Goal: Information Seeking & Learning: Learn about a topic

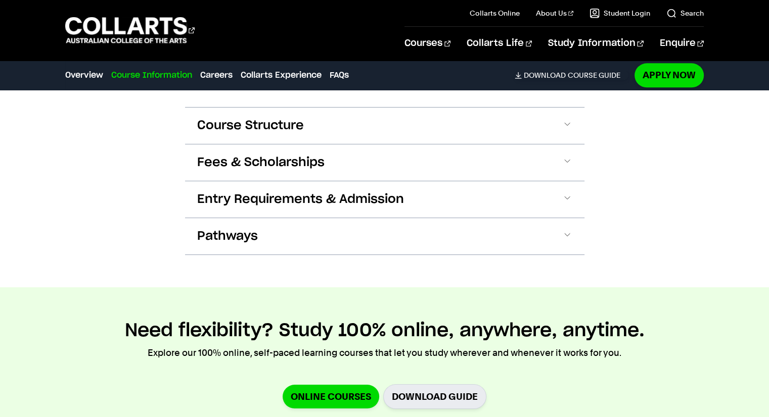
scroll to position [1111, 0]
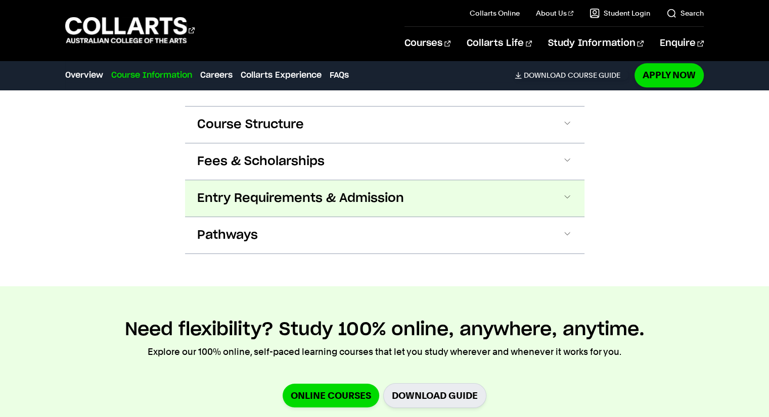
click at [266, 192] on span "Entry Requirements & Admission" at bounding box center [300, 199] width 207 height 16
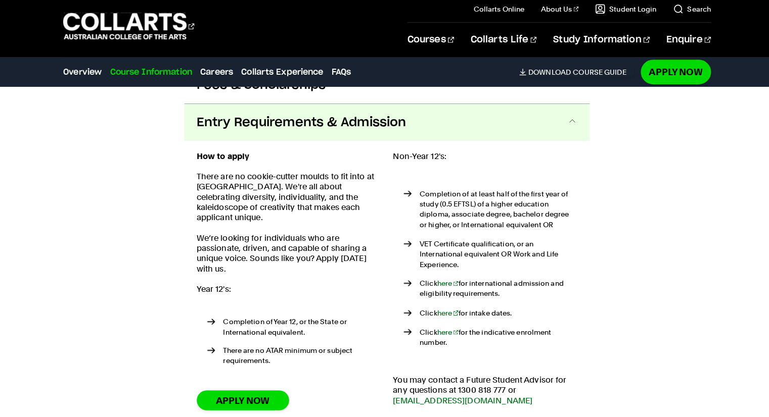
scroll to position [1185, 0]
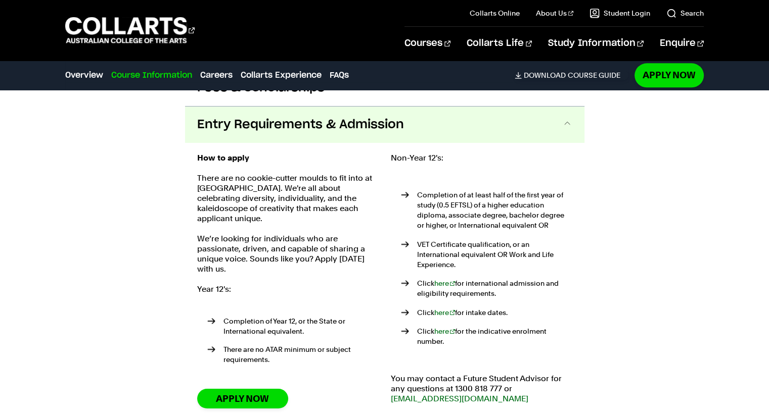
click at [236, 162] on strong "How to apply" at bounding box center [223, 158] width 52 height 10
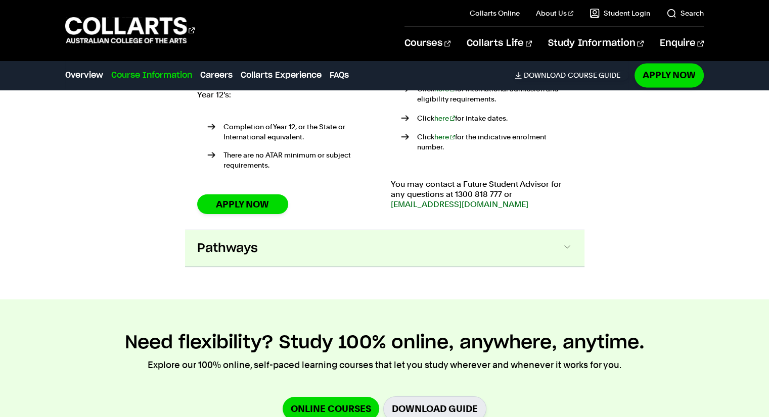
click at [217, 241] on span "Pathways" at bounding box center [227, 249] width 61 height 16
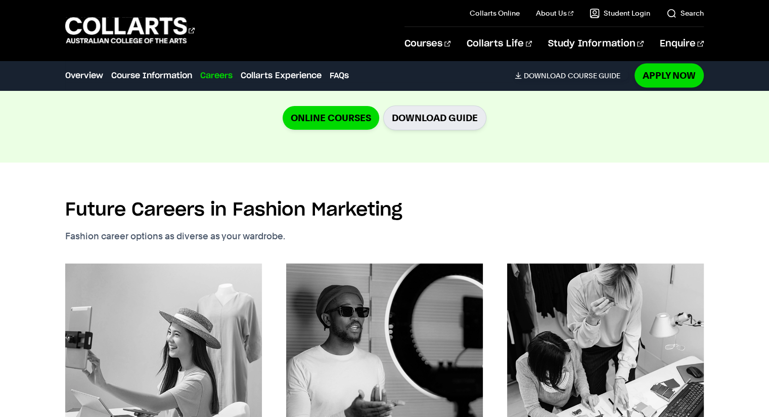
scroll to position [1906, 0]
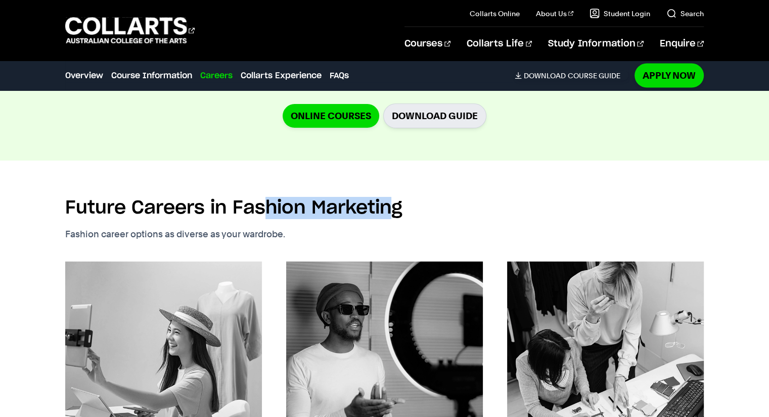
drag, startPoint x: 396, startPoint y: 195, endPoint x: 270, endPoint y: 205, distance: 125.8
click at [270, 205] on h2 "Future Careers in Fashion Marketing" at bounding box center [233, 208] width 337 height 22
click at [490, 231] on div "Future Careers in Fashion Marketing Fashion career options as diverse as your w…" at bounding box center [384, 227] width 638 height 69
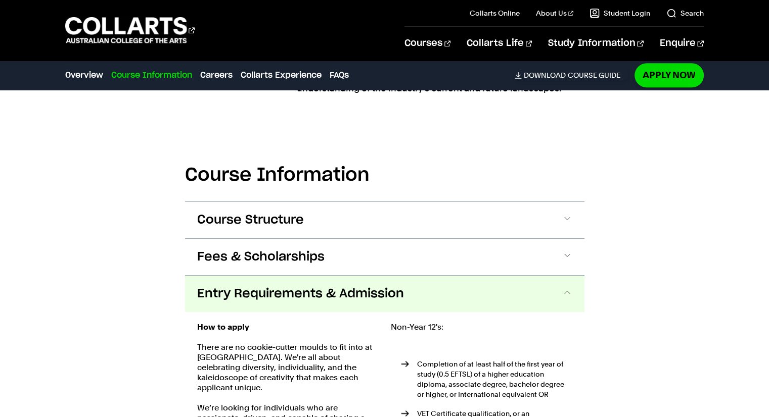
scroll to position [1067, 0]
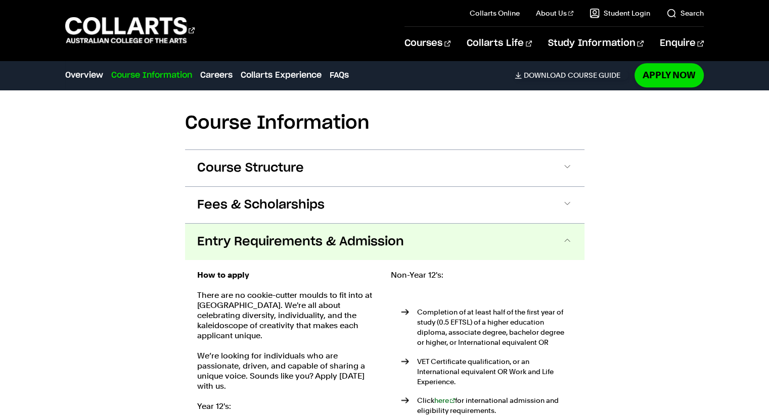
click at [370, 241] on span "Entry Requirements & Admission" at bounding box center [300, 242] width 207 height 16
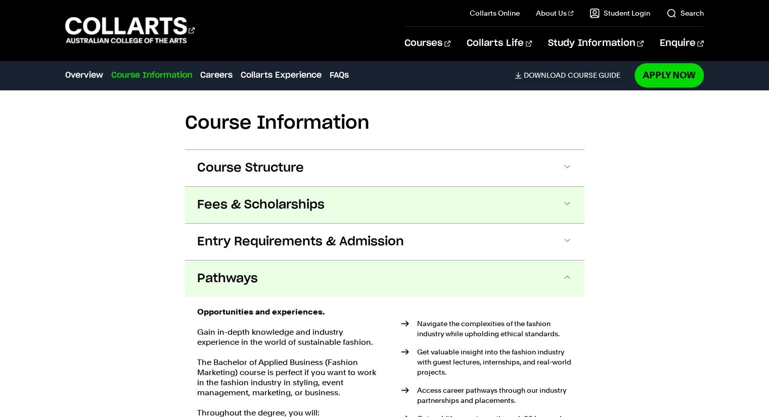
click at [281, 192] on button "Fees & Scholarships" at bounding box center [384, 205] width 399 height 36
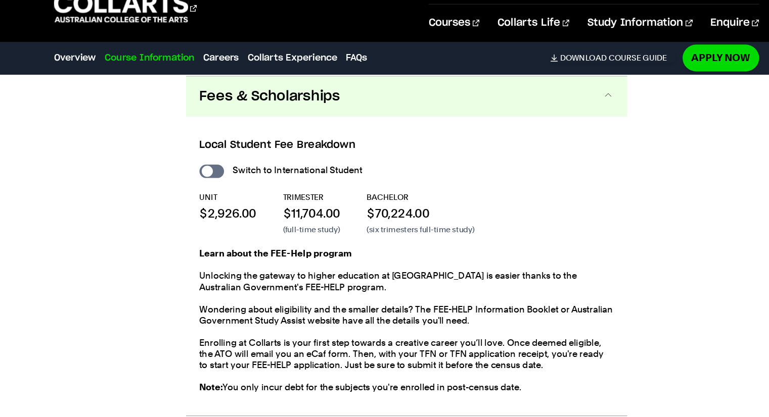
scroll to position [1162, 0]
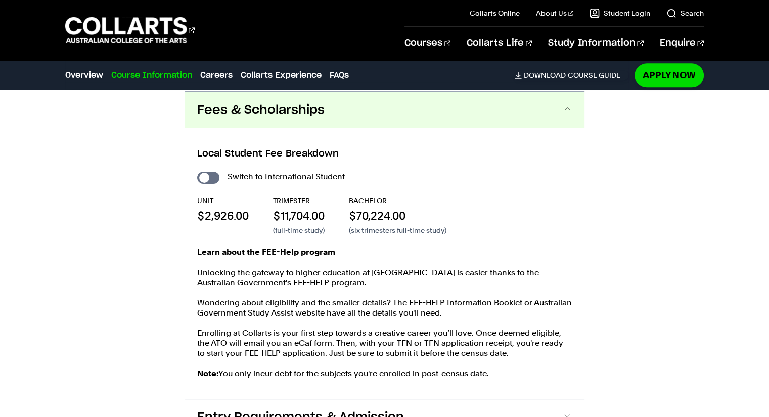
click at [291, 153] on h3 "Local Student Fee Breakdown" at bounding box center [384, 154] width 375 height 13
click at [256, 103] on span "Fees & Scholarships" at bounding box center [260, 110] width 127 height 16
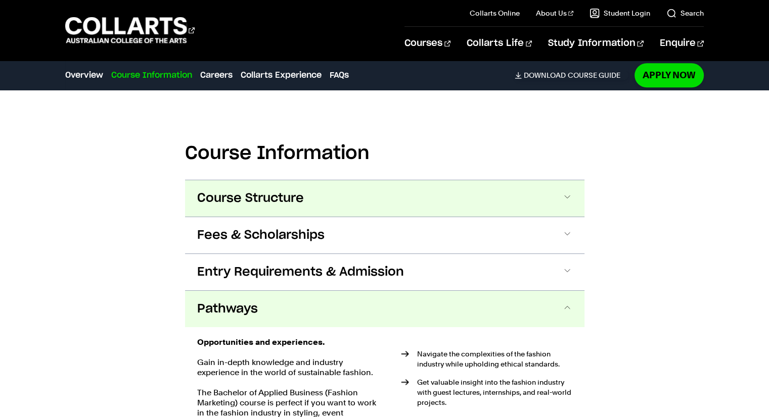
click at [220, 196] on span "Course Structure" at bounding box center [250, 199] width 107 height 16
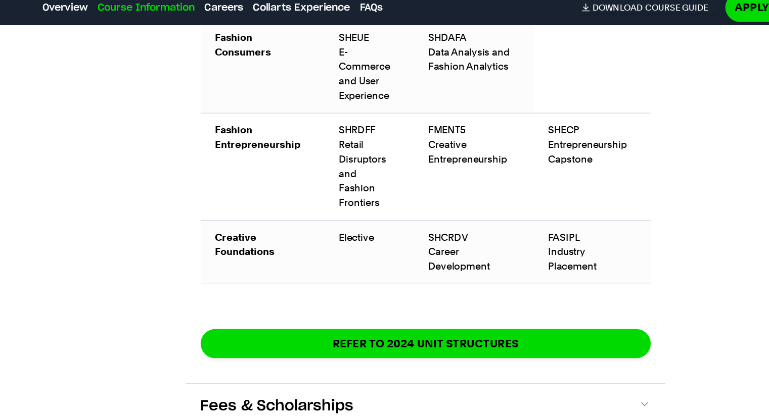
click at [179, 278] on div "Course Information Course Structure Bachelor of Fashion Marketing: Branding & C…" at bounding box center [384, 104] width 769 height 1325
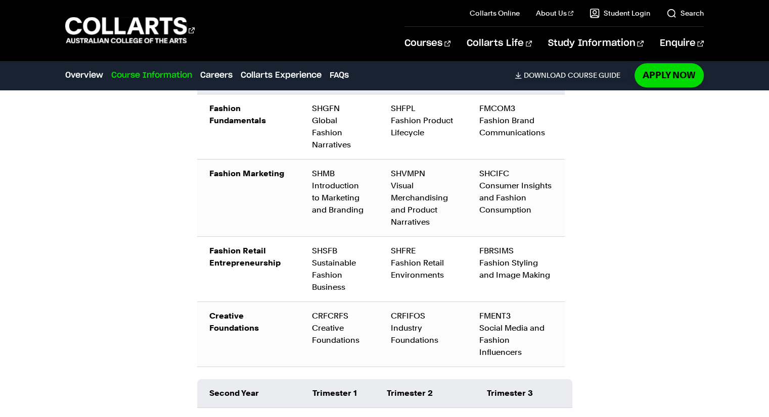
scroll to position [0, 0]
